Goal: Information Seeking & Learning: Learn about a topic

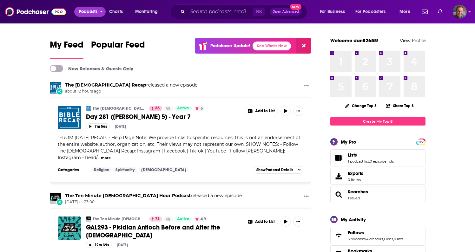
click at [94, 11] on span "Podcasts" at bounding box center [88, 11] width 19 height 9
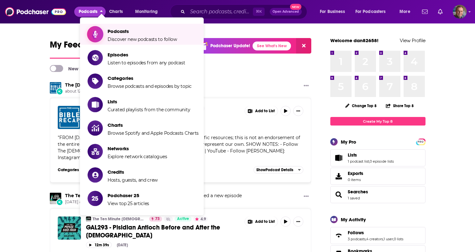
click at [113, 32] on span "Podcasts" at bounding box center [143, 31] width 70 height 6
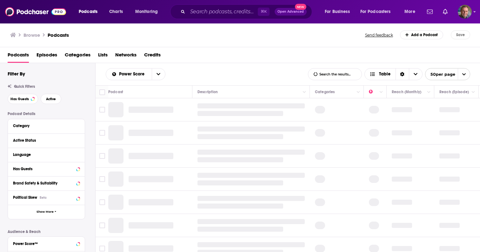
click at [62, 131] on div "Category" at bounding box center [46, 126] width 77 height 14
click at [73, 125] on button "Category" at bounding box center [44, 126] width 63 height 8
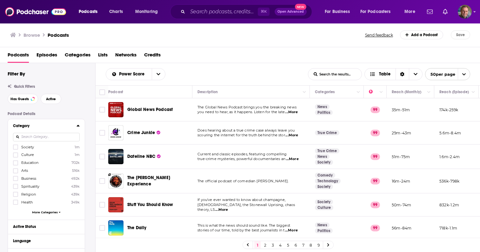
click at [61, 142] on input at bounding box center [46, 137] width 67 height 9
click at [58, 138] on input at bounding box center [46, 137] width 67 height 9
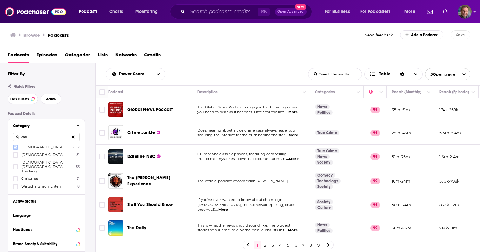
type input "chri"
click at [15, 147] on icon at bounding box center [16, 147] width 4 height 4
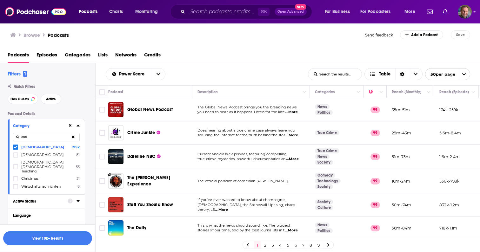
click at [78, 201] on icon at bounding box center [77, 202] width 3 height 2
click at [76, 211] on div "open menu" at bounding box center [76, 213] width 7 height 4
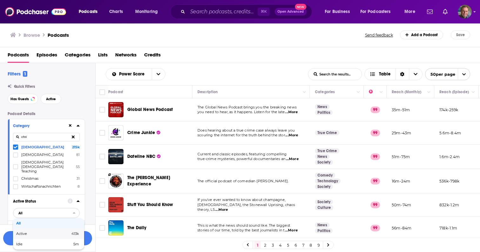
click at [58, 232] on span "413k" at bounding box center [64, 233] width 30 height 3
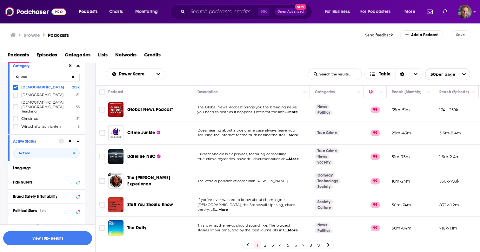
scroll to position [76, 0]
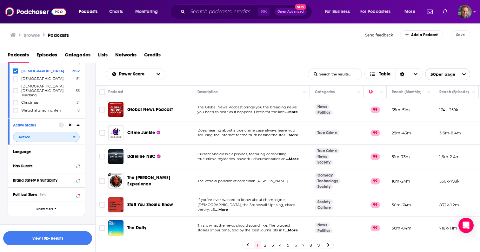
click at [74, 135] on icon "open menu" at bounding box center [74, 137] width 3 height 4
click at [74, 135] on icon "close menu" at bounding box center [74, 137] width 3 height 4
click at [47, 239] on button "View 10k+ Results" at bounding box center [47, 238] width 89 height 14
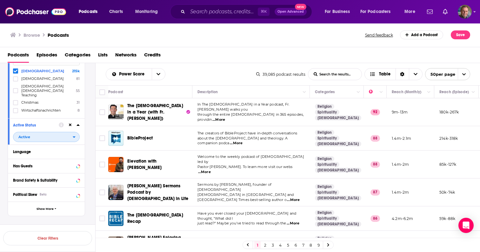
click at [74, 135] on icon "open menu" at bounding box center [74, 137] width 3 height 4
click at [74, 135] on icon "close menu" at bounding box center [74, 137] width 3 height 4
click at [92, 109] on div "Podcast Details Category chri Christianity 215k Christian 81 Christian Bible Te…" at bounding box center [52, 185] width 88 height 299
click at [428, 93] on icon "Column Actions" at bounding box center [428, 92] width 3 height 4
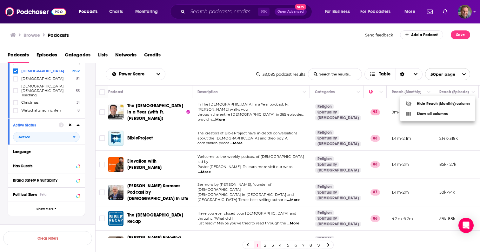
click at [411, 91] on div at bounding box center [240, 126] width 480 height 252
click at [405, 91] on button "Move" at bounding box center [409, 92] width 37 height 8
click at [461, 73] on span "open menu" at bounding box center [464, 74] width 12 height 11
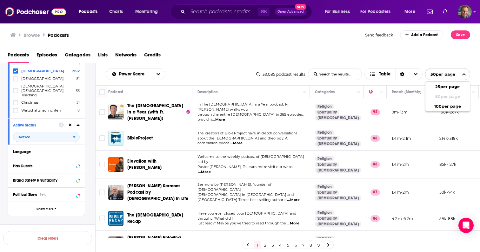
click at [461, 73] on span "close menu" at bounding box center [464, 74] width 12 height 11
click at [434, 59] on div "Podcasts Episodes Categories Lists Networks Credits" at bounding box center [242, 56] width 468 height 13
click at [415, 75] on icon "Choose View" at bounding box center [416, 74] width 4 height 4
click at [402, 73] on icon "Sort Direction" at bounding box center [402, 74] width 4 height 4
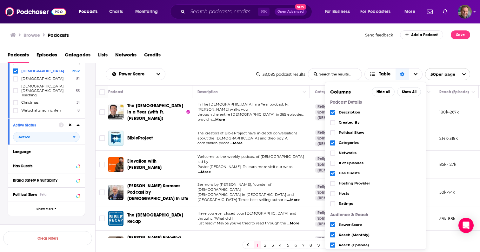
click at [405, 56] on div "Podcasts Episodes Categories Lists Networks Credits" at bounding box center [242, 56] width 468 height 13
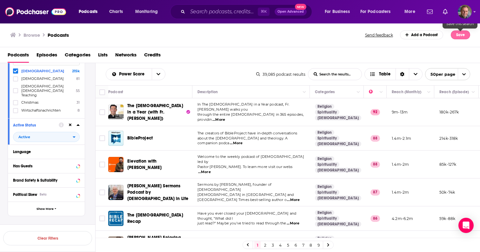
click at [457, 36] on button "Save" at bounding box center [460, 34] width 19 height 9
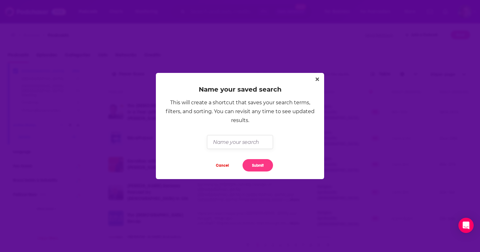
click at [255, 143] on input "Dialog" at bounding box center [240, 142] width 66 height 14
type input "[DEMOGRAPHIC_DATA] Podcasts"
click at [260, 165] on button "Submit" at bounding box center [258, 165] width 30 height 12
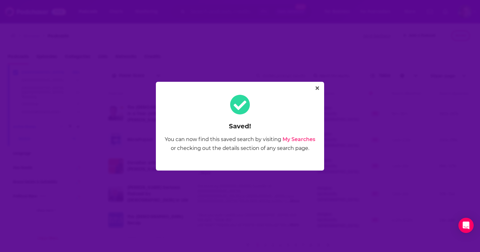
click at [302, 141] on link "My Searches" at bounding box center [298, 139] width 33 height 6
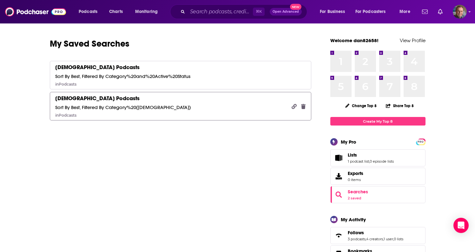
click at [95, 100] on div "[DEMOGRAPHIC_DATA] Podcasts" at bounding box center [97, 98] width 84 height 7
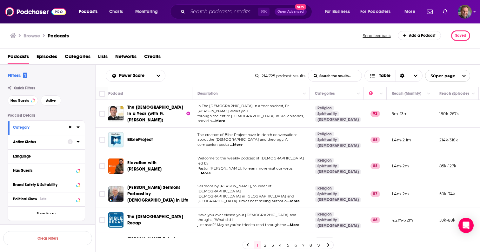
click at [74, 142] on div at bounding box center [74, 142] width 12 height 8
click at [77, 142] on icon at bounding box center [77, 142] width 3 height 2
click at [73, 155] on icon "open menu" at bounding box center [74, 154] width 3 height 4
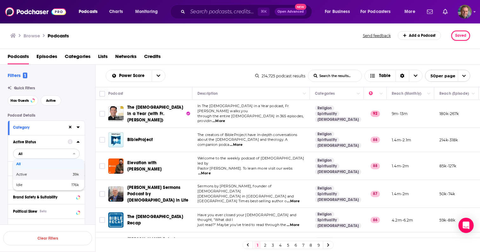
click at [58, 173] on div "Active 39k" at bounding box center [48, 174] width 71 height 10
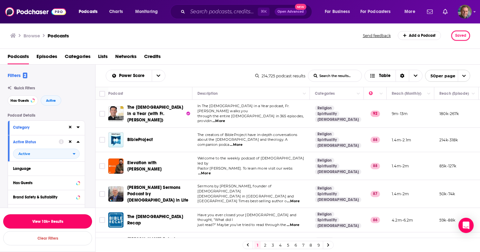
click at [46, 223] on button "View 10k+ Results" at bounding box center [47, 222] width 89 height 14
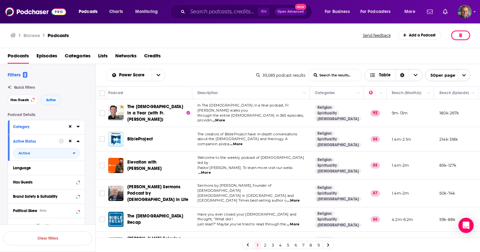
click at [414, 74] on icon "Choose View" at bounding box center [416, 75] width 4 height 2
click at [398, 55] on div "Podcasts Episodes Categories Lists Networks Credits" at bounding box center [242, 57] width 468 height 13
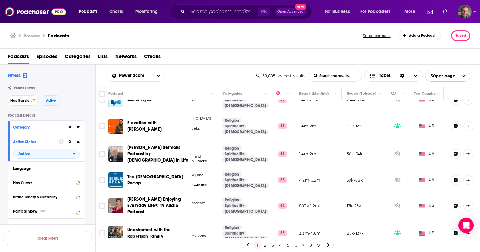
scroll to position [0, 97]
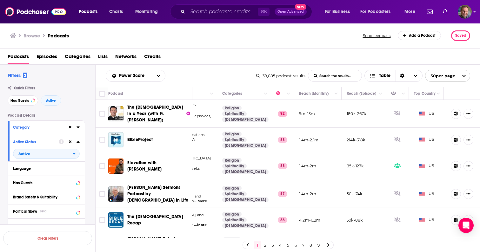
click at [464, 75] on icon "open menu" at bounding box center [464, 76] width 4 height 4
click at [464, 75] on icon "close menu" at bounding box center [463, 76] width 3 height 2
click at [210, 93] on icon "Column Actions" at bounding box center [211, 94] width 3 height 2
click at [212, 90] on div at bounding box center [240, 126] width 480 height 252
click at [215, 78] on div "Power Score List Search Input Search the results... Table" at bounding box center [181, 76] width 150 height 12
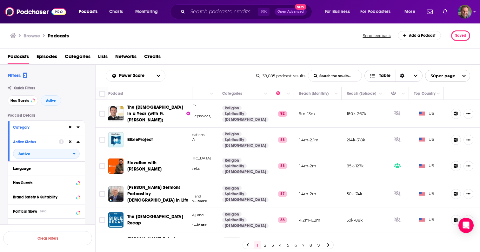
click at [415, 75] on icon "Choose View" at bounding box center [416, 76] width 4 height 4
click at [382, 96] on span "Gallery" at bounding box center [398, 97] width 40 height 3
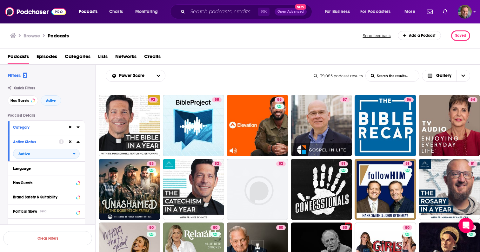
click at [411, 76] on input "List Search Input" at bounding box center [392, 75] width 53 height 11
click at [464, 75] on icon "Choose View" at bounding box center [464, 76] width 4 height 2
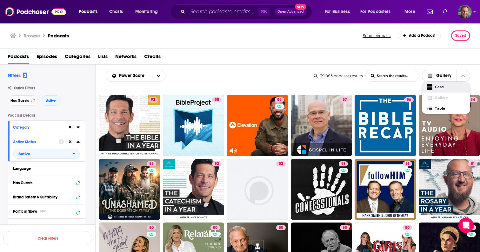
click at [446, 86] on span "Card" at bounding box center [450, 86] width 30 height 3
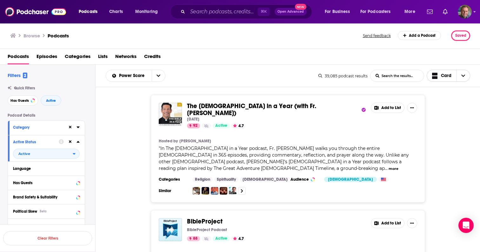
click at [464, 72] on span "Choose View" at bounding box center [462, 75] width 13 height 11
click at [443, 107] on span "Table" at bounding box center [452, 108] width 25 height 3
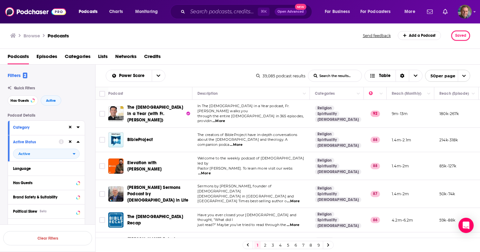
click at [87, 147] on div "Podcast Details Category Active Status Active Language Has Guests Brand Safety …" at bounding box center [52, 232] width 88 height 238
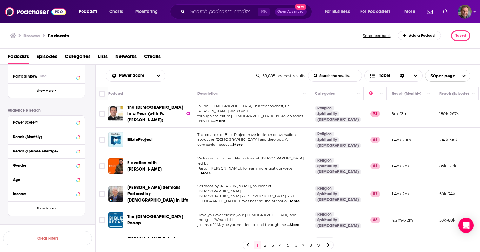
scroll to position [145, 0]
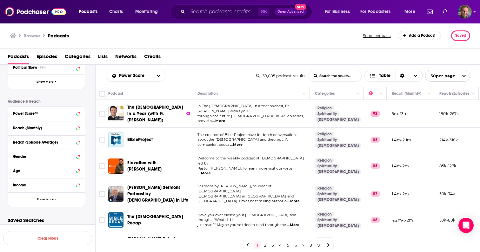
click at [80, 99] on p "Audience & Reach" at bounding box center [46, 101] width 77 height 4
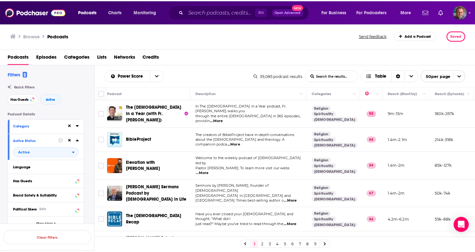
scroll to position [0, 0]
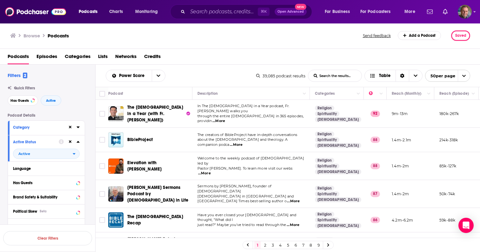
click at [106, 53] on span "Lists" at bounding box center [103, 57] width 10 height 13
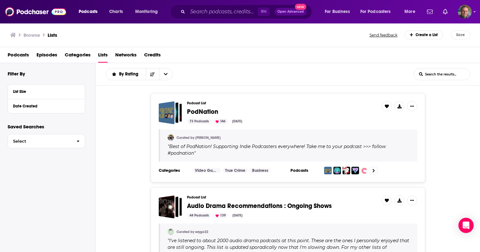
click at [18, 56] on span "Podcasts" at bounding box center [18, 56] width 21 height 13
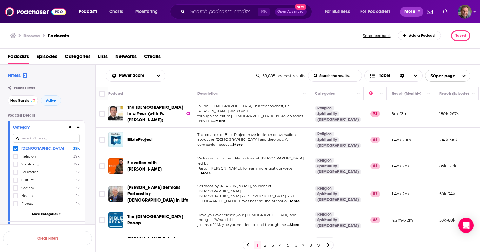
click at [414, 12] on span "More" at bounding box center [409, 11] width 11 height 9
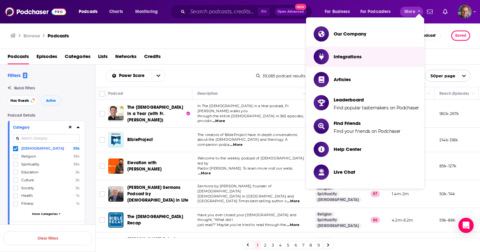
click at [440, 49] on div "Podcasts Episodes Categories Lists Networks Credits" at bounding box center [240, 57] width 480 height 16
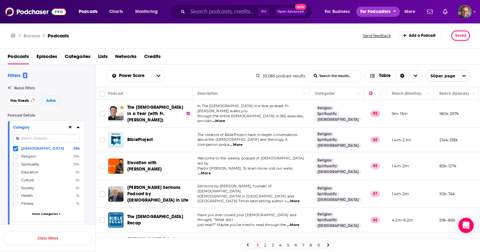
click at [386, 14] on span "For Podcasters" at bounding box center [375, 11] width 30 height 9
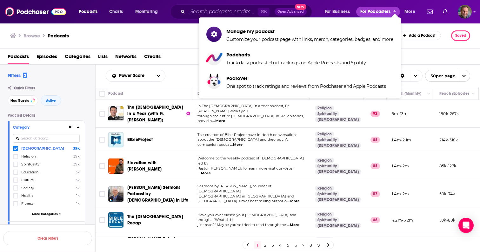
click at [386, 14] on span "For Podcasters" at bounding box center [375, 11] width 30 height 9
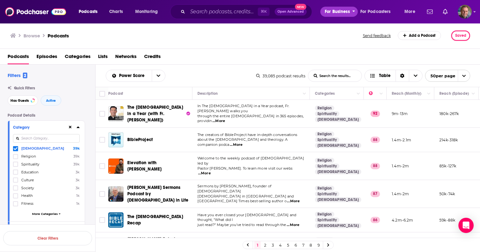
click at [349, 13] on span "For Business" at bounding box center [337, 11] width 25 height 9
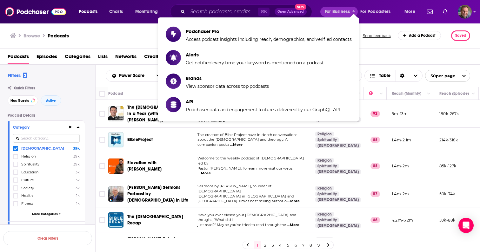
click at [388, 26] on div "Browse Podcasts Send feedback Add a Podcast Saved" at bounding box center [240, 36] width 480 height 26
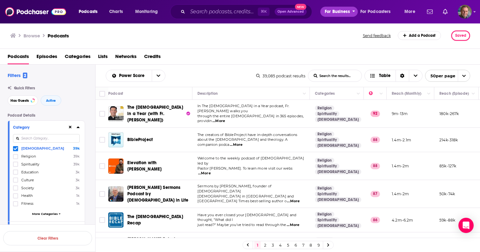
click at [342, 11] on span "For Business" at bounding box center [337, 11] width 25 height 9
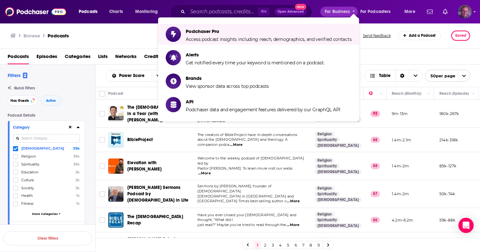
click at [474, 12] on icon "Show profile menu" at bounding box center [474, 12] width 3 height 4
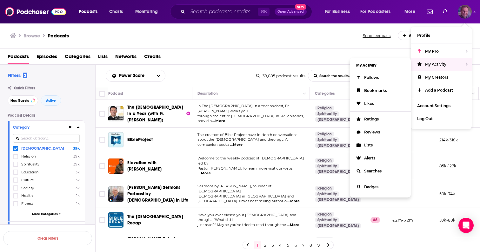
click at [446, 60] on div "My Activity" at bounding box center [441, 64] width 61 height 13
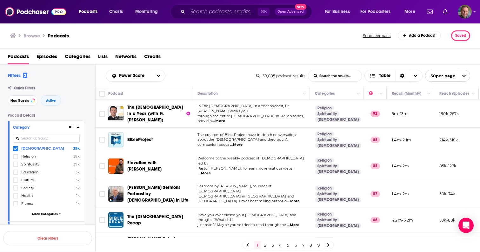
click at [472, 12] on div "Podcasts Charts Monitoring ⌘ K Open Advanced New For Business For Podcasters Mo…" at bounding box center [240, 11] width 480 height 23
click at [475, 13] on icon "Show profile menu" at bounding box center [474, 12] width 3 height 4
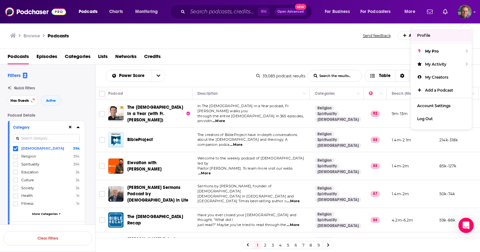
click at [472, 12] on div "Podcasts Charts Monitoring ⌘ K Open Advanced New For Business For Podcasters Mo…" at bounding box center [240, 11] width 480 height 23
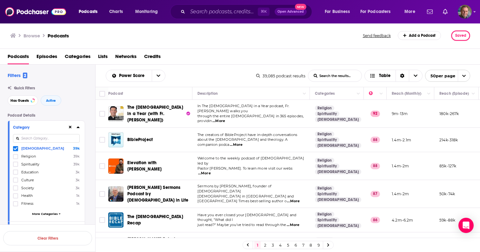
click at [472, 12] on div "Podcasts Charts Monitoring ⌘ K Open Advanced New For Business For Podcasters Mo…" at bounding box center [240, 11] width 480 height 23
click at [475, 13] on icon "Show profile menu" at bounding box center [474, 12] width 3 height 4
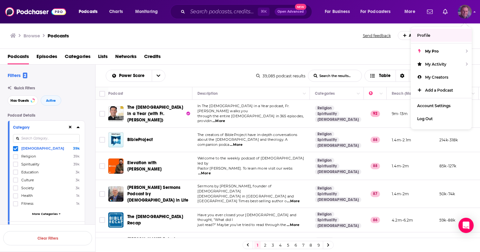
click at [474, 12] on icon "Show profile menu" at bounding box center [475, 11] width 2 height 1
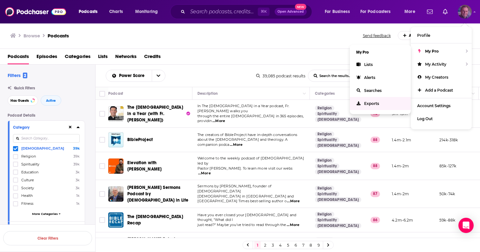
click at [370, 102] on span "Exports" at bounding box center [371, 103] width 15 height 5
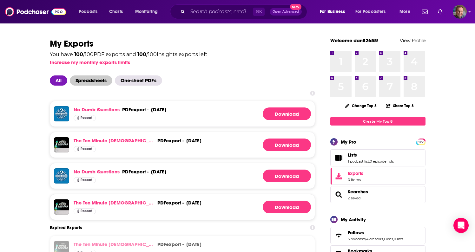
click at [100, 84] on span "Spreadsheets" at bounding box center [91, 81] width 43 height 10
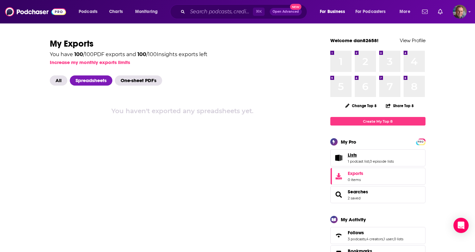
click at [365, 158] on link "Lists" at bounding box center [371, 155] width 46 height 6
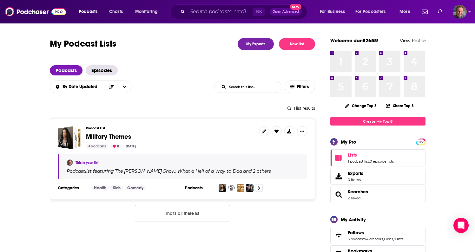
click at [359, 194] on span "Searches" at bounding box center [358, 192] width 20 height 6
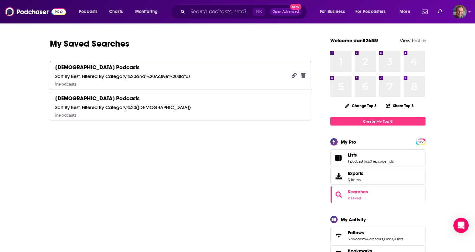
click at [257, 73] on link "[DEMOGRAPHIC_DATA] Podcasts Sort By Best, Filtered By Category%20and%20Active%2…" at bounding box center [181, 75] width 262 height 29
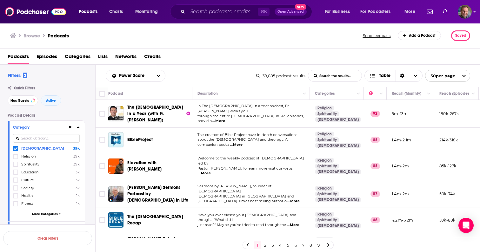
click at [473, 12] on div "Podcasts Charts Monitoring ⌘ K Open Advanced New For Business For Podcasters Mo…" at bounding box center [240, 11] width 480 height 23
click at [475, 13] on icon "Show profile menu" at bounding box center [474, 12] width 3 height 4
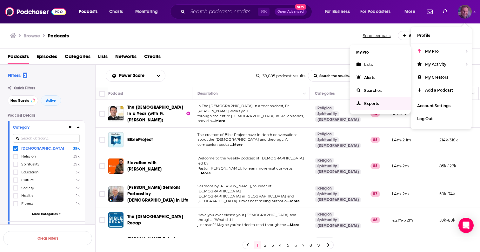
click at [372, 101] on span "Exports" at bounding box center [371, 103] width 15 height 5
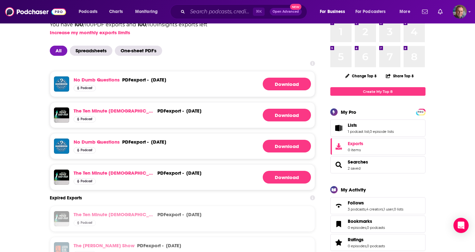
scroll to position [25, 0]
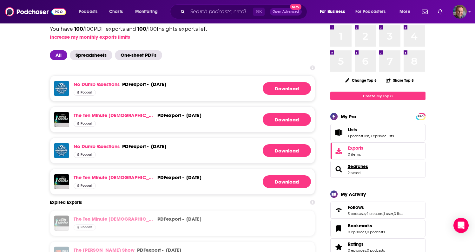
click at [360, 169] on span "Searches" at bounding box center [358, 167] width 20 height 6
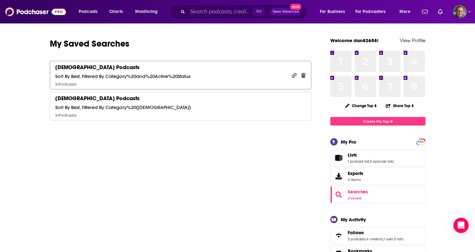
click at [164, 75] on div "Sort By Best, Filtered By Category%20and%20Active%20Status" at bounding box center [122, 76] width 135 height 6
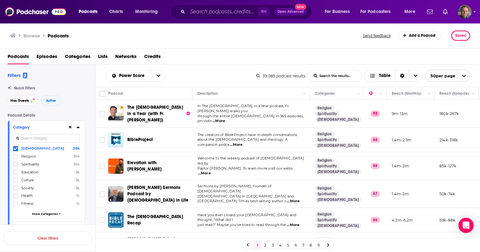
click at [433, 46] on div "Browse Podcasts Send feedback Add a Podcast Saved" at bounding box center [240, 36] width 480 height 26
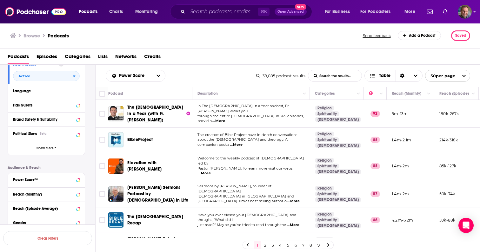
scroll to position [178, 0]
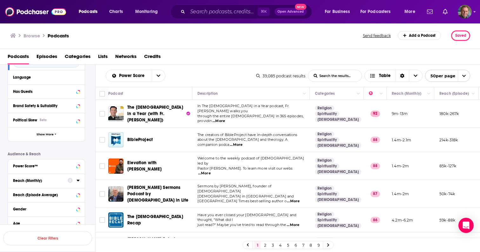
click at [77, 181] on icon at bounding box center [77, 180] width 3 height 5
click at [31, 191] on input "number" at bounding box center [29, 192] width 32 height 10
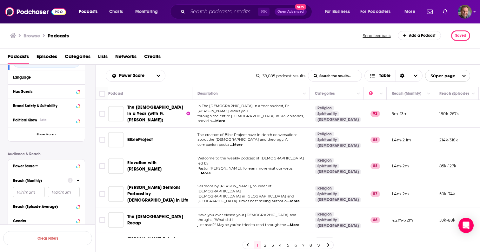
click at [31, 191] on input "number" at bounding box center [29, 192] width 32 height 10
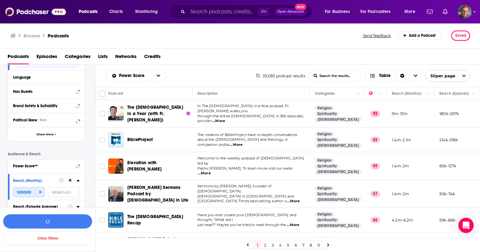
type input "100000"
type input "250000"
click at [54, 223] on button "View 150 Results" at bounding box center [47, 222] width 89 height 14
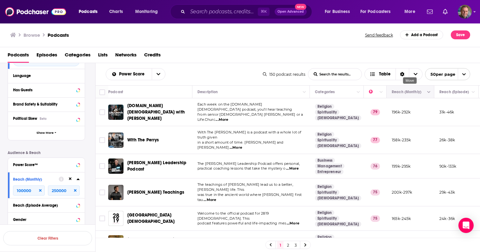
click at [404, 95] on button "Move" at bounding box center [409, 92] width 37 height 8
click at [428, 91] on icon "Column Actions" at bounding box center [428, 92] width 3 height 4
click at [407, 92] on div at bounding box center [240, 126] width 480 height 252
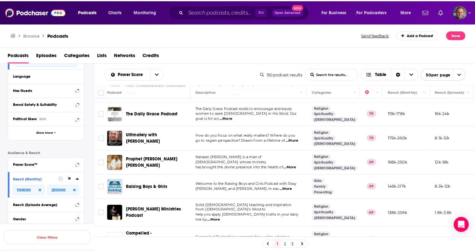
scroll to position [1036, 0]
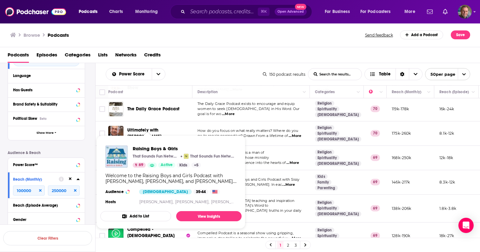
click at [153, 180] on span "Raising Boys & Girls" at bounding box center [148, 182] width 42 height 5
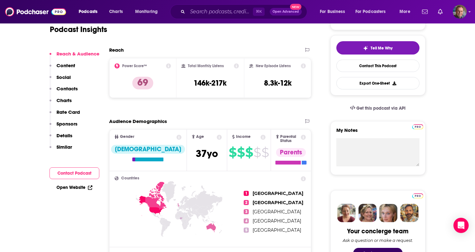
scroll to position [140, 0]
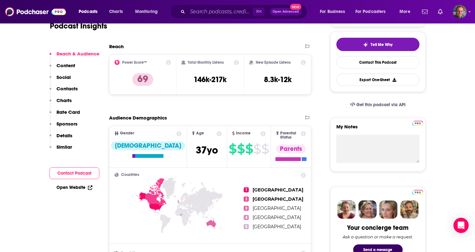
click at [71, 186] on link "Open Website" at bounding box center [74, 187] width 36 height 5
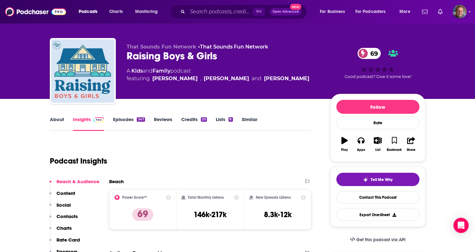
scroll to position [0, 0]
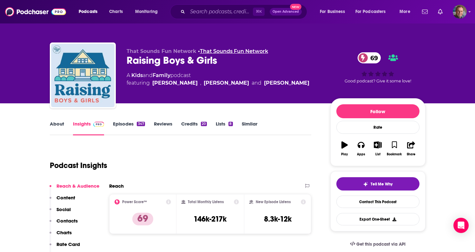
click at [214, 53] on link "That Sounds Fun Network" at bounding box center [234, 51] width 68 height 6
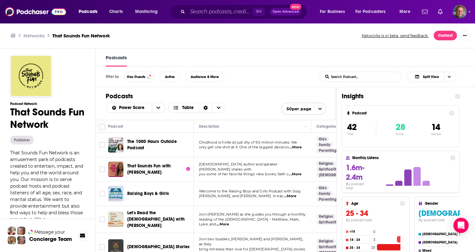
scroll to position [0, 0]
click at [267, 86] on div "Filter by Has Guests Active Audience & More List Search Input Search Podcast...…" at bounding box center [286, 76] width 380 height 21
click at [253, 50] on div "Podcasts" at bounding box center [286, 57] width 380 height 18
